Goal: Information Seeking & Learning: Check status

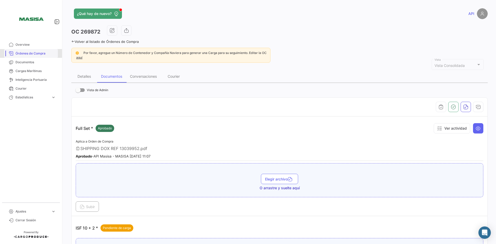
click at [23, 55] on span "Órdenes de Compra" at bounding box center [35, 53] width 40 height 5
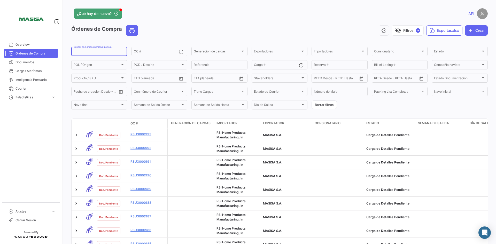
click at [96, 52] on input "Buscar en campos personalizados..." at bounding box center [99, 52] width 51 height 4
click at [31, 62] on span "Documentos" at bounding box center [35, 62] width 40 height 5
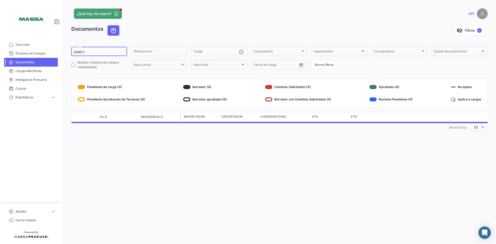
drag, startPoint x: 86, startPoint y: 51, endPoint x: 70, endPoint y: 51, distance: 16.8
click at [70, 51] on div "¿Qué hay de nuevo? API Documentos visibility_off Filtros ✓ 269872 OC # Referenc…" at bounding box center [279, 122] width 433 height 244
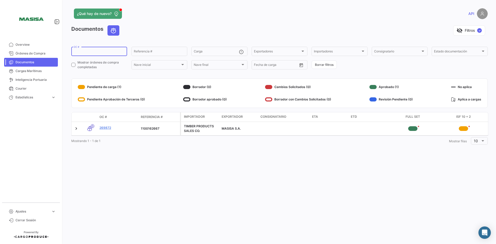
paste input "474727-S"
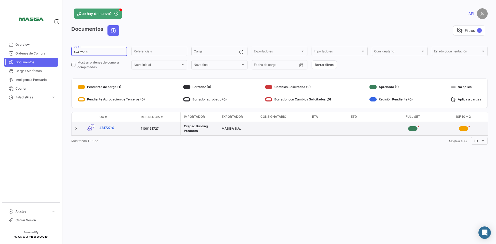
type input "474727-S"
click at [105, 128] on link "474727-S" at bounding box center [117, 127] width 37 height 5
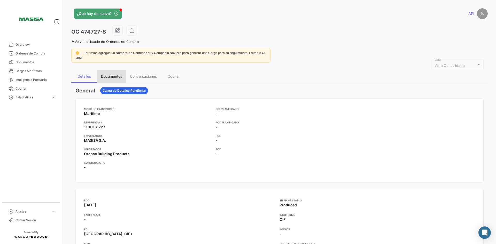
click at [115, 77] on div "Documentos" at bounding box center [111, 76] width 21 height 4
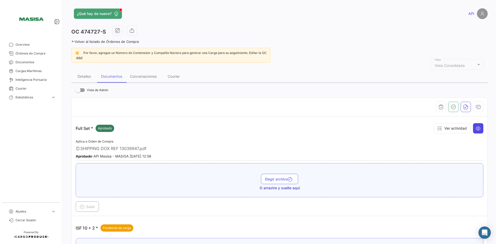
click at [475, 130] on icon at bounding box center [477, 128] width 5 height 5
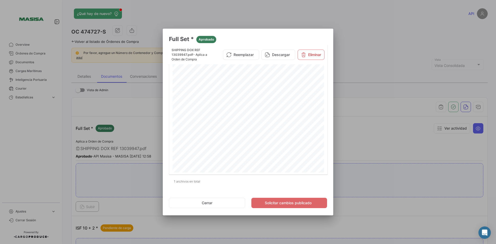
click at [349, 57] on div at bounding box center [248, 122] width 496 height 244
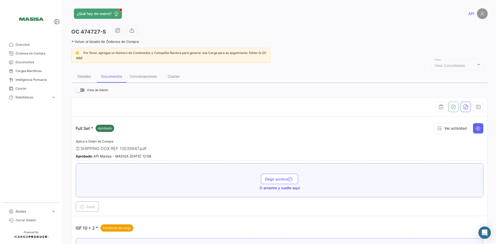
drag, startPoint x: 139, startPoint y: 148, endPoint x: 88, endPoint y: 148, distance: 51.6
click at [88, 148] on div "SHIPPING DOX REF 13039947.pdf" at bounding box center [279, 148] width 407 height 5
click at [177, 144] on div "Aplica a Orden de Compra SHIPPING DOX REF 13039947.pdf Aprobado - API Masisa - …" at bounding box center [279, 149] width 407 height 23
drag, startPoint x: 82, startPoint y: 148, endPoint x: 116, endPoint y: 149, distance: 34.6
click at [116, 149] on span "SHIPPING DOX REF 13039947.pdf" at bounding box center [113, 148] width 66 height 5
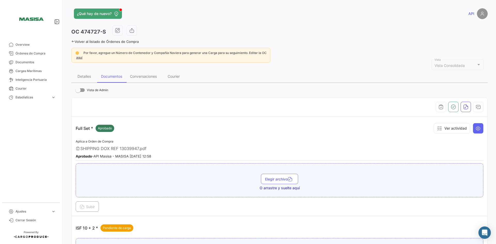
click at [121, 148] on span "SHIPPING DOX REF 13039947.pdf" at bounding box center [113, 148] width 66 height 5
drag, startPoint x: 150, startPoint y: 148, endPoint x: 81, endPoint y: 146, distance: 69.7
click at [81, 146] on div "SHIPPING DOX REF 13039947.pdf" at bounding box center [279, 148] width 407 height 5
click at [42, 55] on span "Órdenes de Compra" at bounding box center [35, 53] width 40 height 5
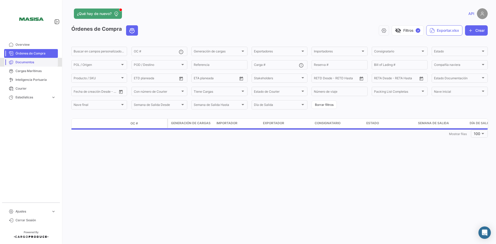
click at [33, 60] on span "Documentos" at bounding box center [35, 62] width 40 height 5
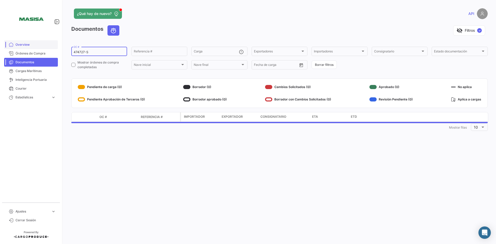
drag, startPoint x: 96, startPoint y: 52, endPoint x: 42, endPoint y: 47, distance: 53.9
click at [42, 47] on mat-sidenav-container "Overview Órdenes de Compra Documentos Cargas Marítimas Inteligencia Portuaria C…" at bounding box center [248, 122] width 496 height 244
paste input "548021"
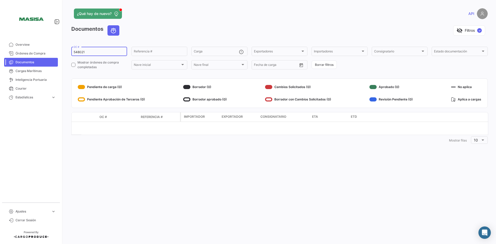
type input "548021"
click at [25, 44] on span "Overview" at bounding box center [35, 44] width 40 height 5
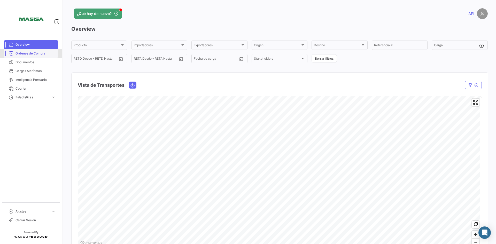
click at [35, 51] on span "Órdenes de Compra" at bounding box center [35, 53] width 40 height 5
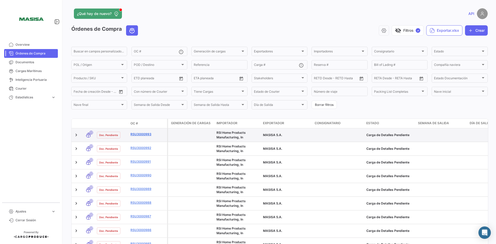
click at [137, 133] on link "RSU3000993" at bounding box center [147, 134] width 35 height 5
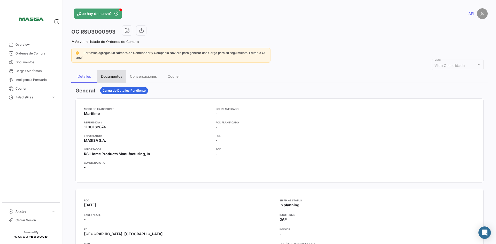
click at [114, 79] on div "Documentos" at bounding box center [111, 76] width 29 height 12
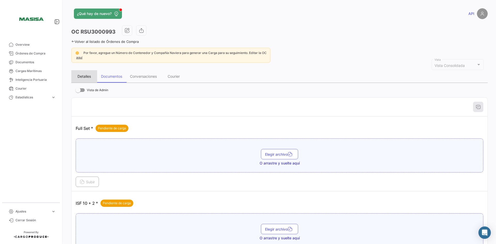
click at [85, 74] on div "Detalles" at bounding box center [84, 76] width 26 height 12
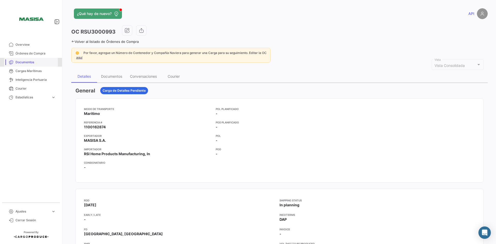
click at [31, 60] on link "Documentos" at bounding box center [31, 62] width 54 height 9
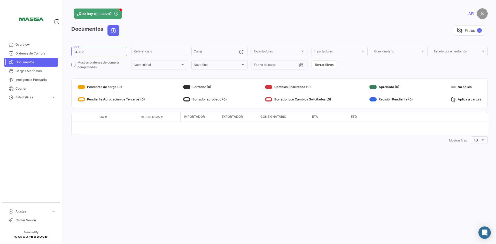
click at [29, 61] on span "Documentos" at bounding box center [35, 62] width 40 height 5
drag, startPoint x: 85, startPoint y: 52, endPoint x: 68, endPoint y: 50, distance: 17.4
click at [68, 50] on div "¿Qué hay de nuevo? API Documentos visibility_off Filtros ✓ 548021 OC # Referenc…" at bounding box center [279, 122] width 433 height 244
paste input "474727-S"
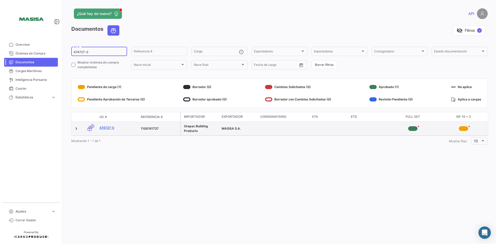
type input "474727-S"
click at [112, 126] on link "474727-S" at bounding box center [117, 127] width 37 height 5
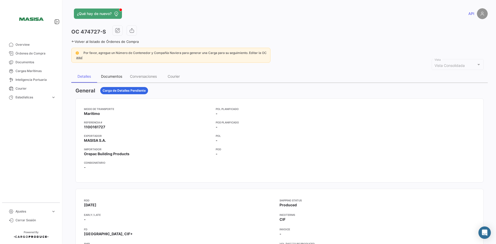
click at [115, 76] on div "Documentos" at bounding box center [111, 76] width 21 height 4
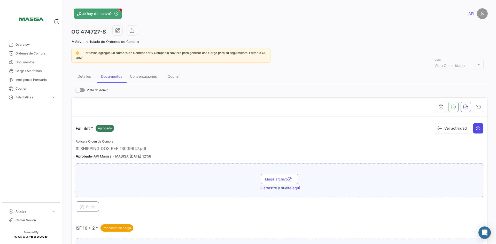
click at [476, 130] on icon at bounding box center [477, 128] width 5 height 5
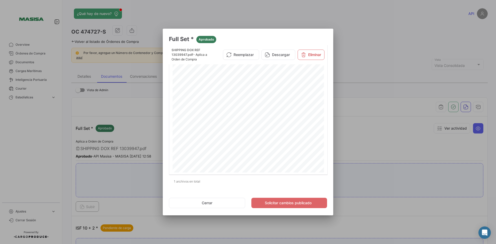
click at [370, 71] on div at bounding box center [248, 122] width 496 height 244
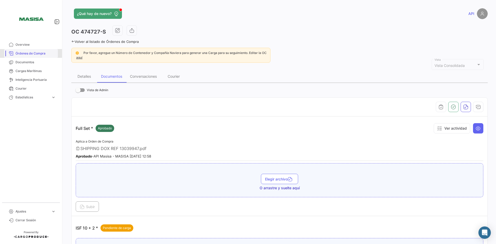
click at [35, 55] on span "Órdenes de Compra" at bounding box center [35, 53] width 40 height 5
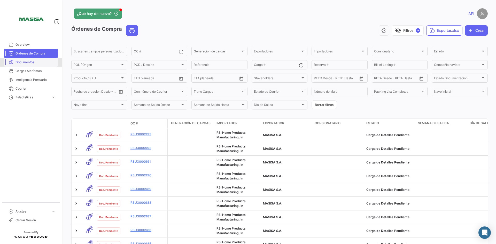
click at [35, 61] on span "Documentos" at bounding box center [35, 62] width 40 height 5
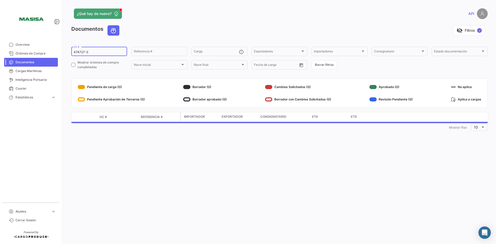
drag, startPoint x: 93, startPoint y: 50, endPoint x: 76, endPoint y: 49, distance: 17.1
click at [76, 49] on div "474727-S OC #" at bounding box center [99, 51] width 51 height 10
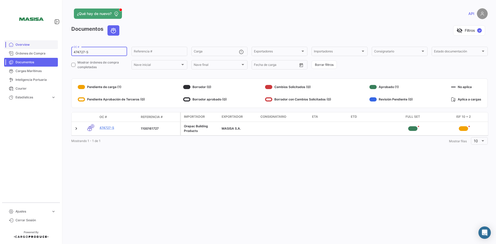
drag, startPoint x: 93, startPoint y: 53, endPoint x: 54, endPoint y: 48, distance: 39.8
click at [54, 48] on mat-sidenav-container "Overview Órdenes de Compra Documentos Cargas Marítimas Inteligencia Portuaria C…" at bounding box center [248, 122] width 496 height 244
paste input "548021"
type input "548021"
drag, startPoint x: 92, startPoint y: 50, endPoint x: 54, endPoint y: 47, distance: 38.3
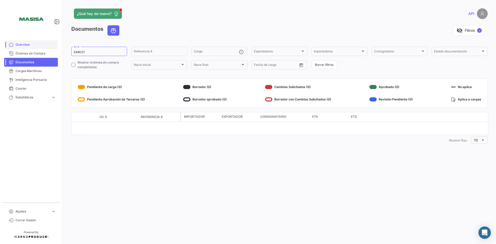
click at [54, 47] on mat-sidenav-container "Overview Órdenes de Compra Documentos Cargas Marítimas Inteligencia Portuaria C…" at bounding box center [248, 122] width 496 height 244
drag, startPoint x: 86, startPoint y: 52, endPoint x: 70, endPoint y: 52, distance: 16.3
click at [70, 52] on div "¿Qué hay de nuevo? API Documentos visibility_off Filtros ✓ 548021 OC # Referenc…" at bounding box center [279, 122] width 433 height 244
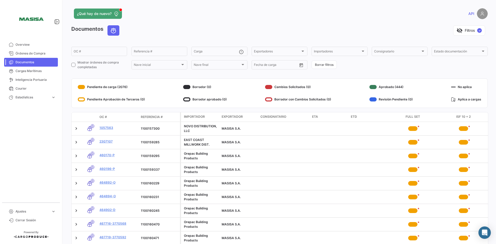
click at [481, 16] on img at bounding box center [482, 13] width 11 height 11
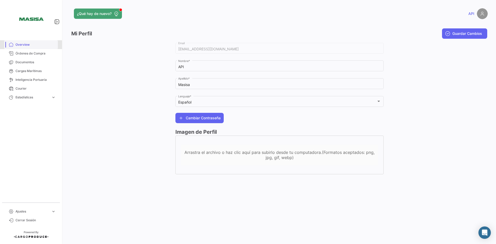
click at [27, 42] on link "Overview" at bounding box center [31, 44] width 54 height 9
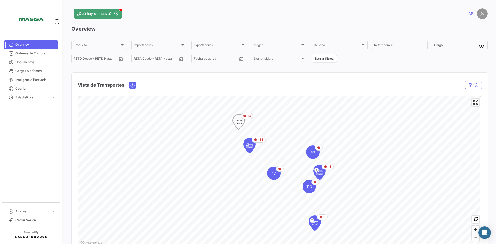
click at [239, 119] on icon "Map marker" at bounding box center [238, 121] width 7 height 11
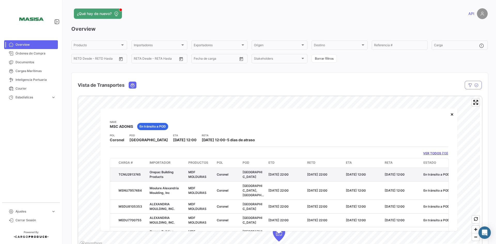
click at [433, 174] on span "En tránsito a POD" at bounding box center [436, 174] width 26 height 4
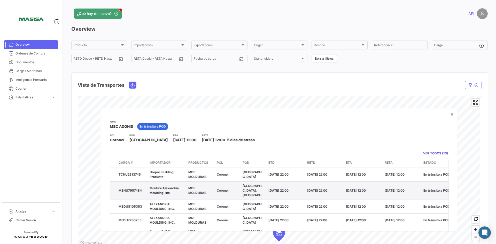
drag, startPoint x: 240, startPoint y: 189, endPoint x: 137, endPoint y: 189, distance: 102.5
click at [137, 189] on div "MSNU7957484 Moulure Alexandria Moulding, Inc MDF MOLDURAS [GEOGRAPHIC_DATA], [G…" at bounding box center [323, 190] width 427 height 18
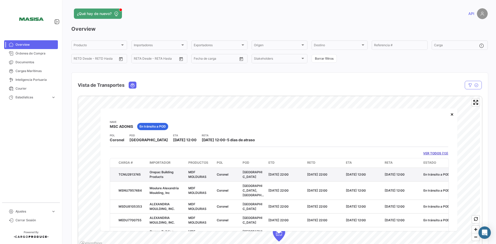
drag, startPoint x: 317, startPoint y: 171, endPoint x: 255, endPoint y: 170, distance: 62.5
click at [255, 170] on div "TCNU2913745 Orepac Building Products MDF MOLDURAS [GEOGRAPHIC_DATA] [DATE] 22:0…" at bounding box center [323, 174] width 427 height 13
click at [420, 180] on datatable-body-cell "[DATE] 12:00" at bounding box center [401, 174] width 39 height 13
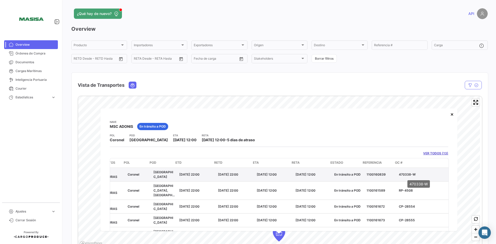
drag, startPoint x: 411, startPoint y: 175, endPoint x: 395, endPoint y: 174, distance: 15.5
click at [399, 174] on p "470338-W" at bounding box center [422, 174] width 47 height 5
copy p "470338-W"
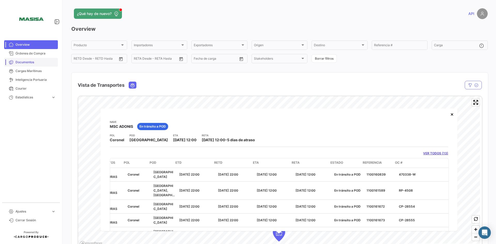
click at [25, 62] on span "Documentos" at bounding box center [35, 62] width 40 height 5
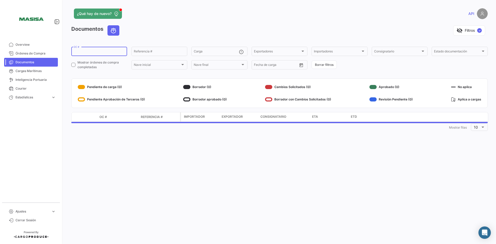
click at [85, 51] on input "OC #" at bounding box center [99, 52] width 51 height 4
paste input "470338-W"
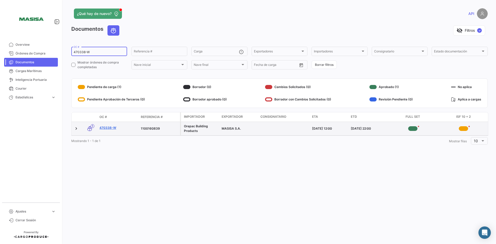
type input "470338-W"
click at [112, 127] on link "470338-W" at bounding box center [117, 127] width 37 height 5
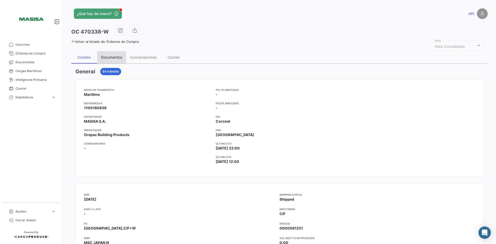
click at [119, 55] on div "Documentos" at bounding box center [111, 57] width 29 height 12
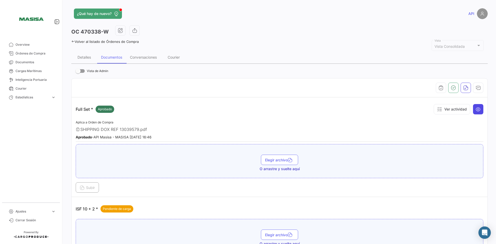
click at [473, 110] on button at bounding box center [478, 109] width 10 height 10
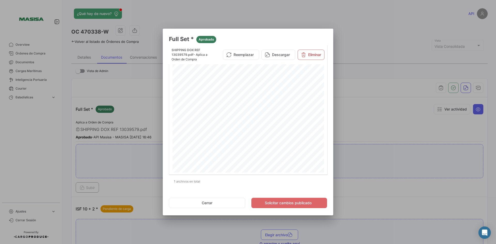
click at [377, 165] on div at bounding box center [248, 122] width 496 height 244
